Goal: Information Seeking & Learning: Learn about a topic

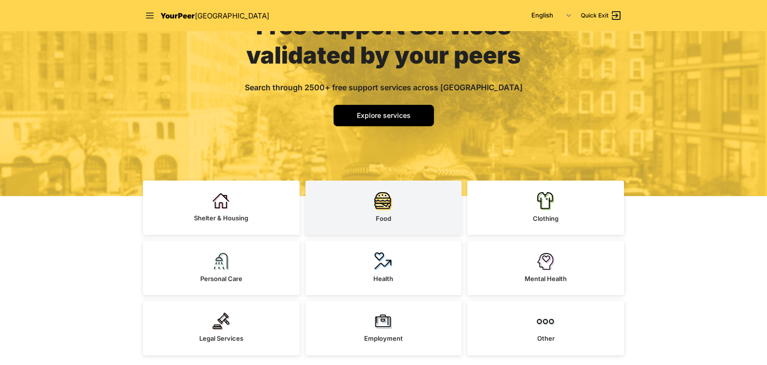
click at [395, 211] on link "Food" at bounding box center [384, 207] width 157 height 54
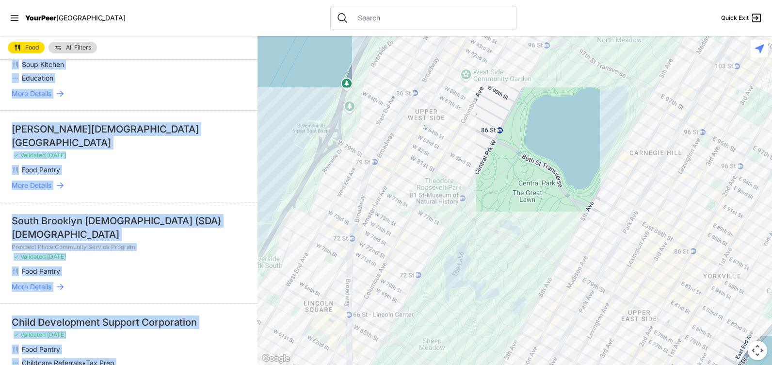
scroll to position [590, 0]
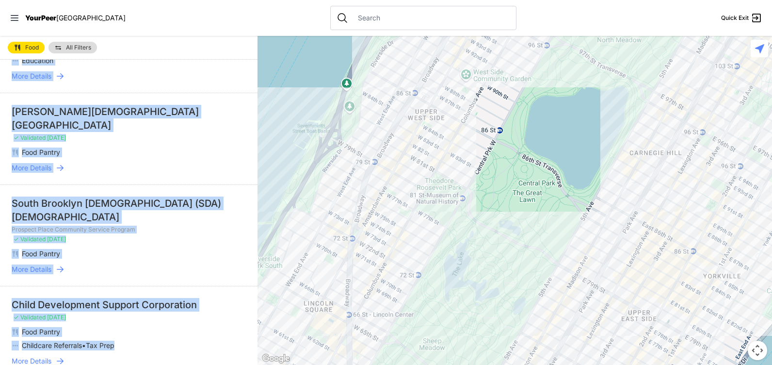
drag, startPoint x: 8, startPoint y: 106, endPoint x: 176, endPoint y: 305, distance: 260.3
drag, startPoint x: 176, startPoint y: 305, endPoint x: 124, endPoint y: 264, distance: 66.3
click at [142, 298] on div "Child Development Support Corporation" at bounding box center [129, 305] width 234 height 14
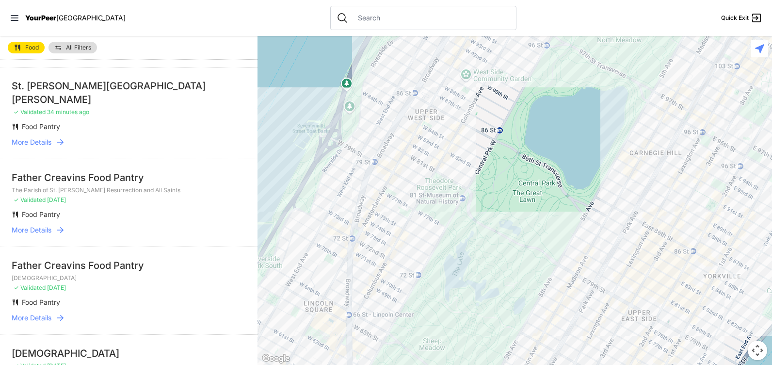
scroll to position [0, 0]
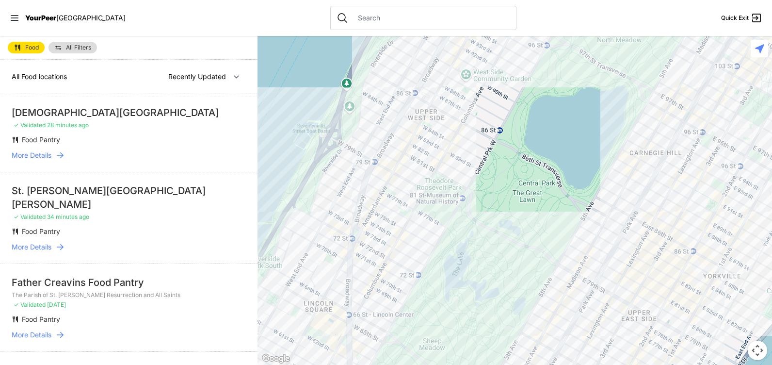
select select "nearby"
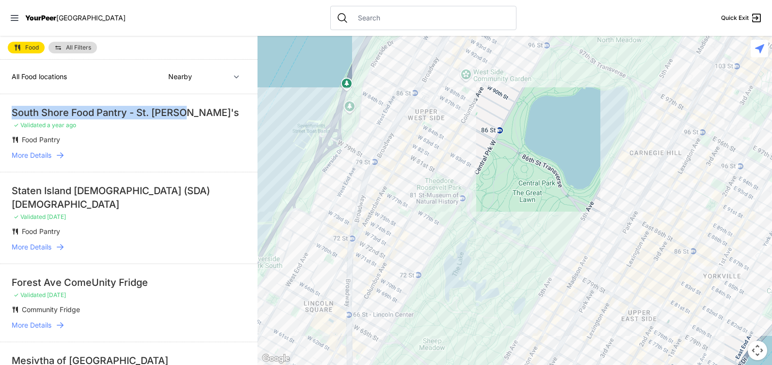
drag, startPoint x: 3, startPoint y: 109, endPoint x: 184, endPoint y: 114, distance: 180.5
click at [184, 114] on li "South Shore Food Pantry - St. [PERSON_NAME]'s ✓ Validated a year ago Food Pantr…" at bounding box center [129, 133] width 258 height 78
drag, startPoint x: 184, startPoint y: 114, endPoint x: 140, endPoint y: 109, distance: 44.5
copy div "South Shore Food Pantry - St. [PERSON_NAME]'s"
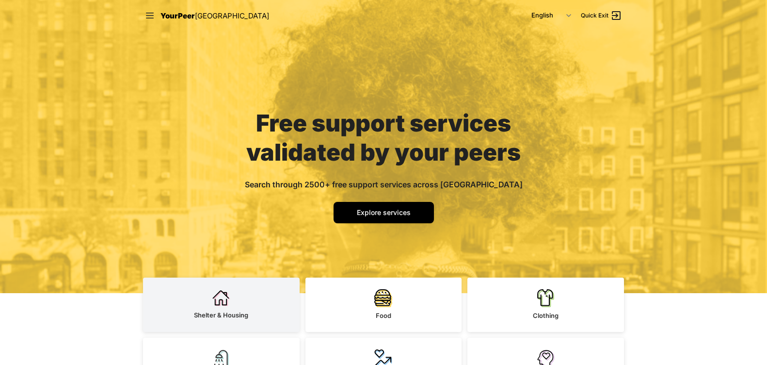
click at [266, 303] on link "Shelter & Housing" at bounding box center [221, 304] width 157 height 54
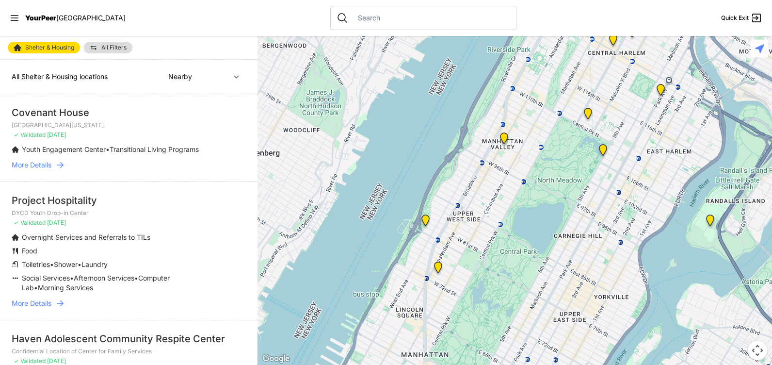
click at [88, 112] on div "Covenant House" at bounding box center [129, 113] width 234 height 14
select select "recentlyUpdated"
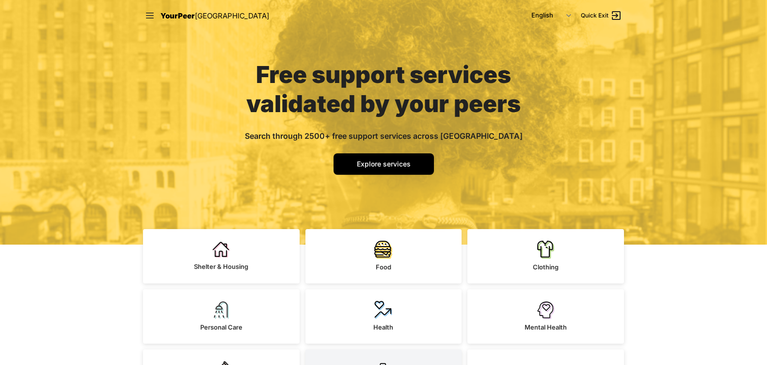
scroll to position [146, 0]
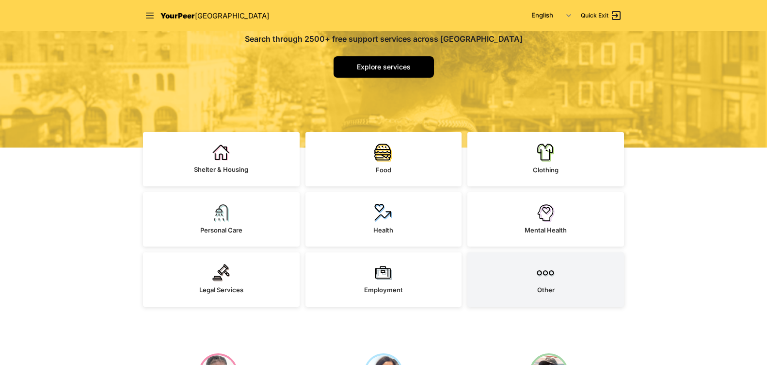
click at [550, 290] on span "Other" at bounding box center [546, 290] width 17 height 8
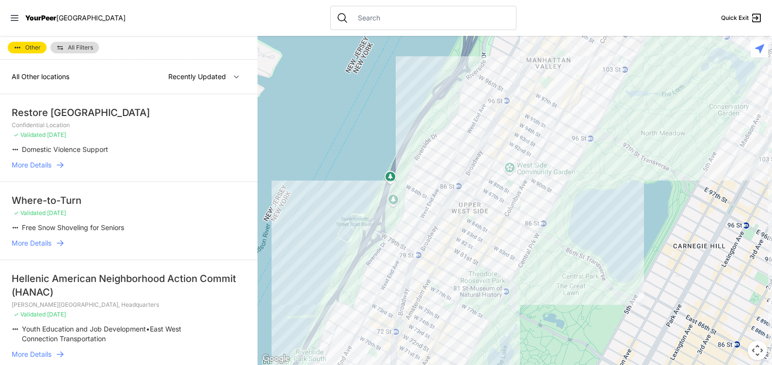
select select "nearby"
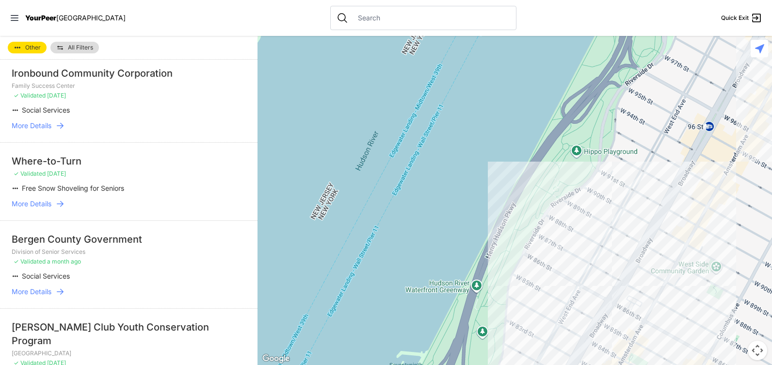
scroll to position [388, 0]
